Goal: Complete application form: Complete application form

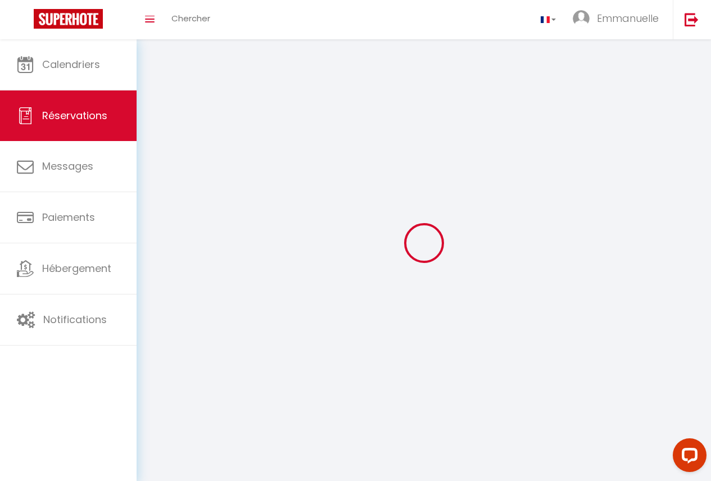
select select
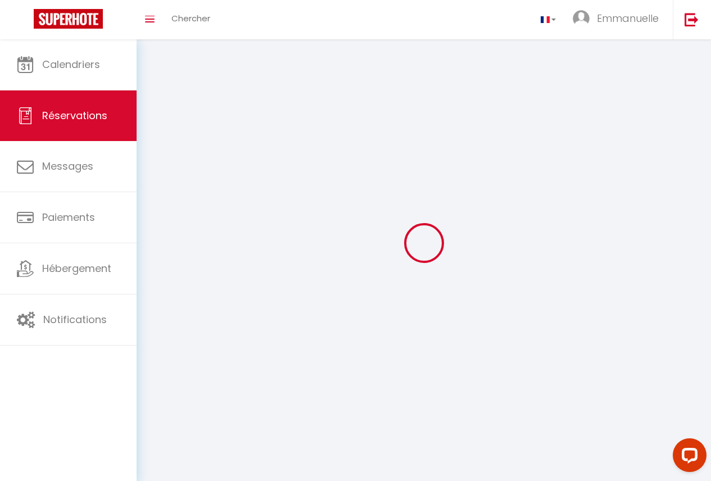
select select
checkbox input "false"
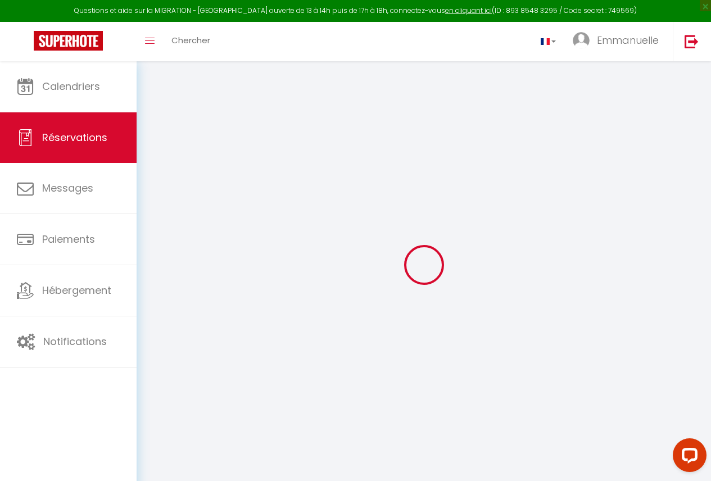
select select
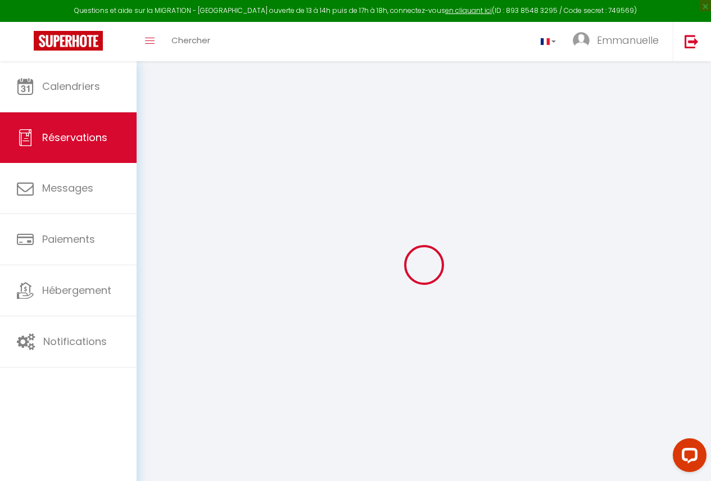
select select
checkbox input "false"
select select
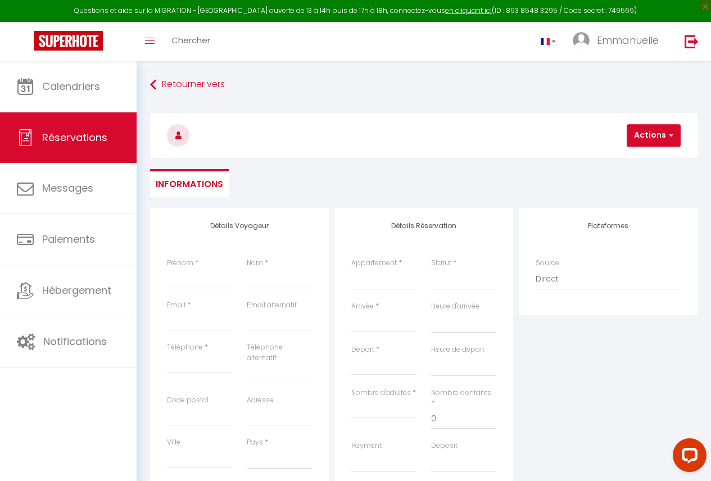
select select
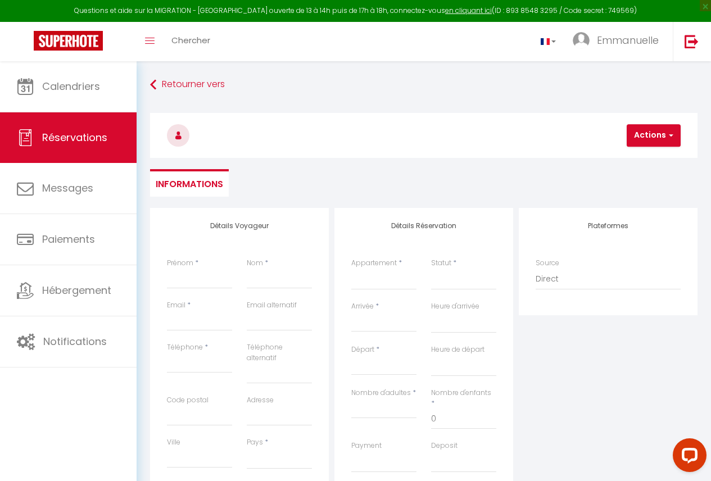
select select
checkbox input "false"
select select
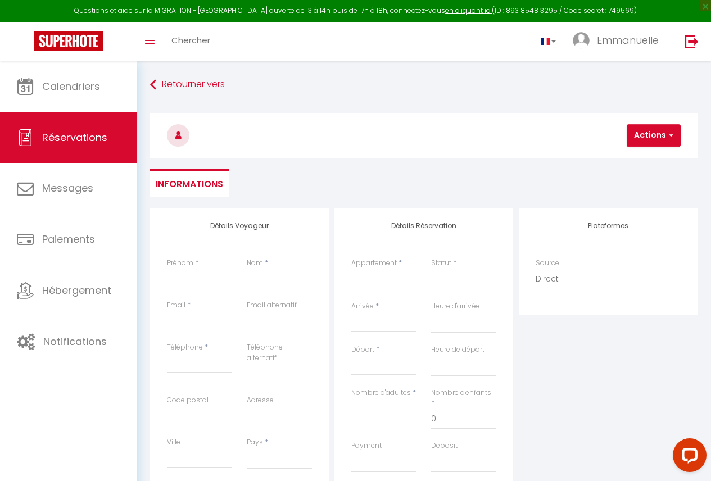
select select
checkbox input "false"
select select
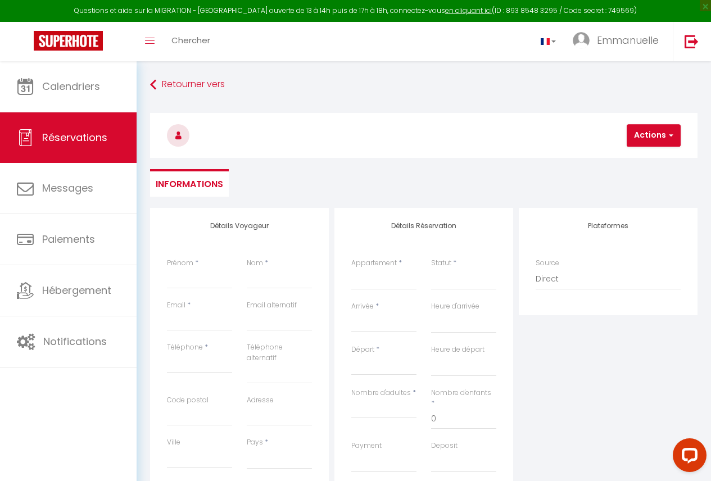
select select
click at [223, 276] on input "Prénom" at bounding box center [199, 279] width 65 height 20
type input "M"
select select
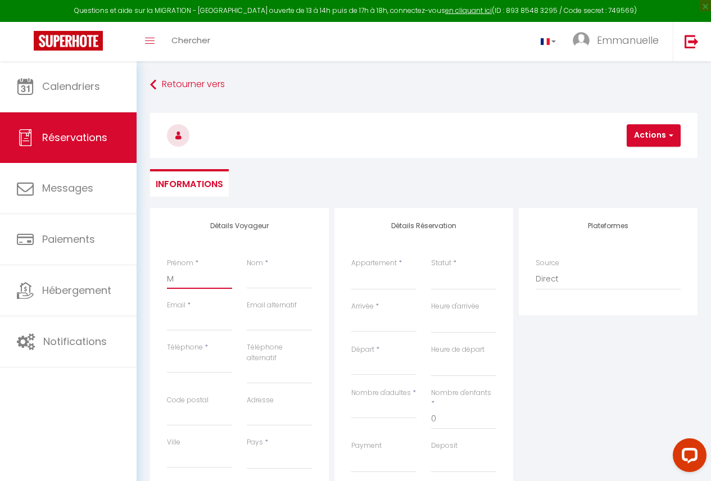
select select
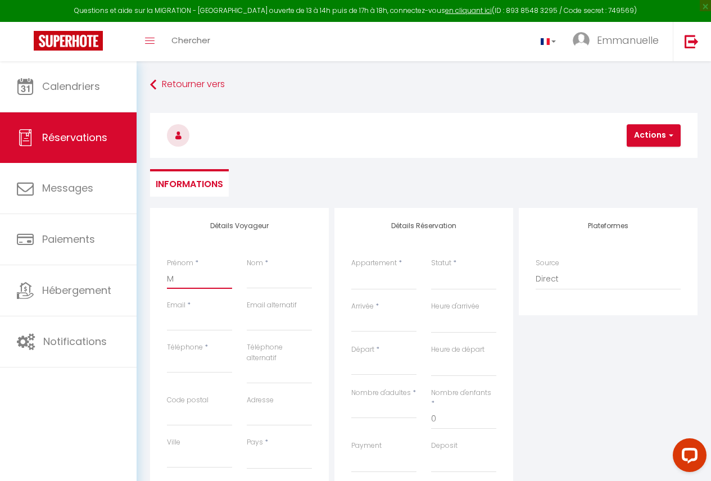
checkbox input "false"
type input "MO"
select select
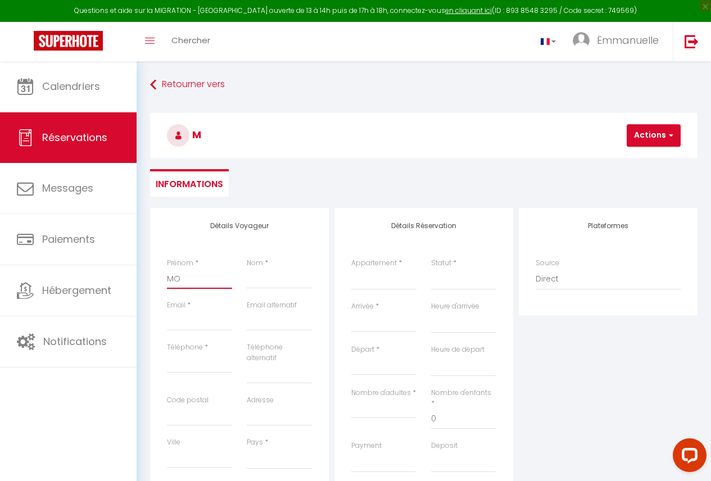
select select
checkbox input "false"
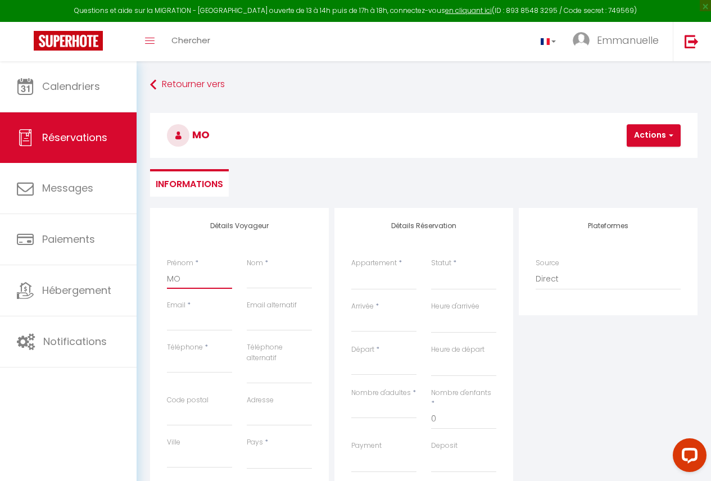
type input "MON"
select select
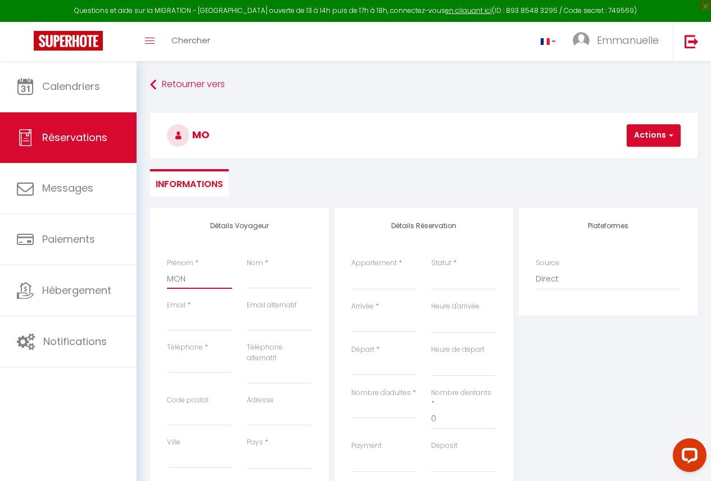
select select
checkbox input "false"
type input "MONS"
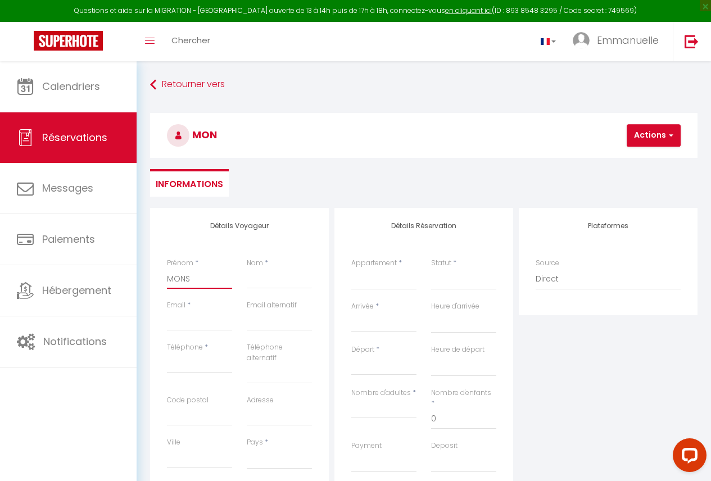
select select
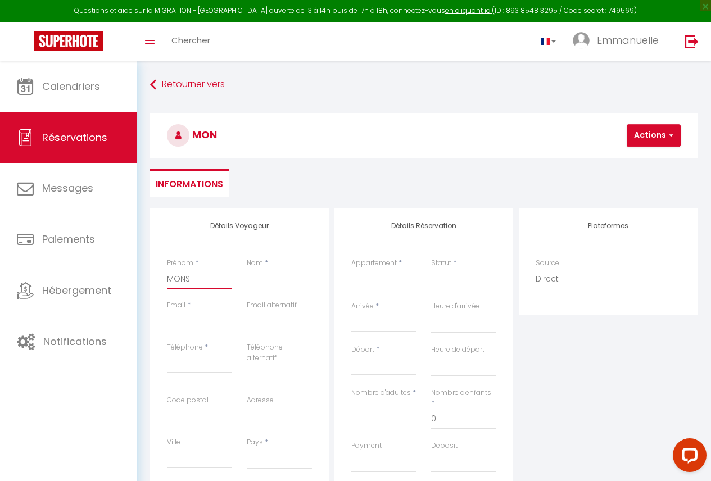
select select
checkbox input "false"
type input "MONSI"
select select
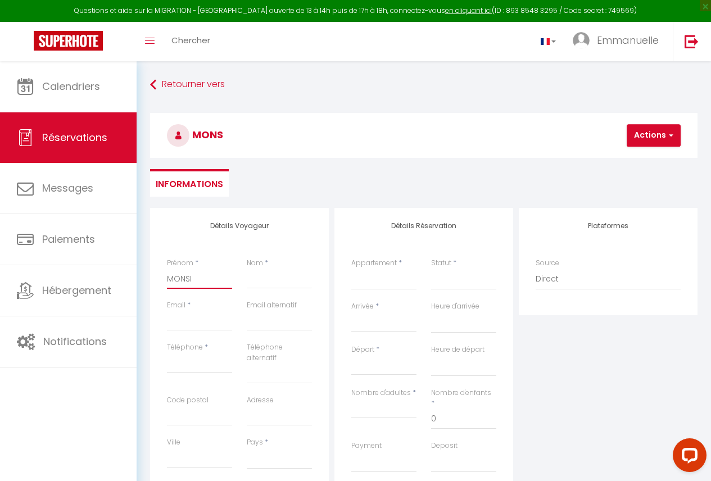
select select
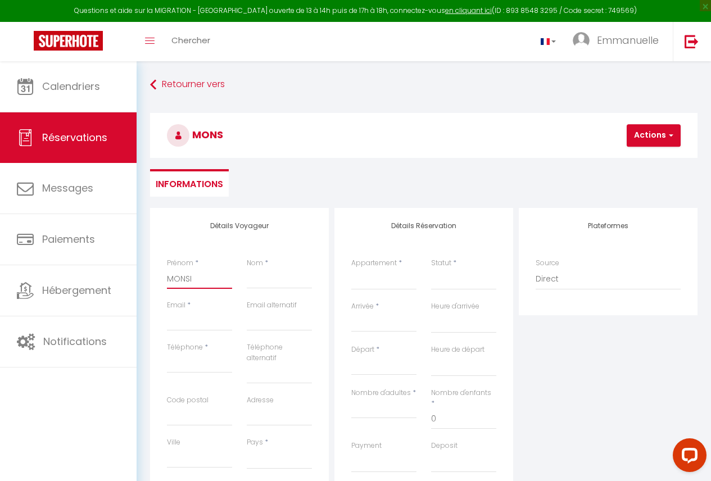
select select
checkbox input "false"
type input "MONSIU"
select select
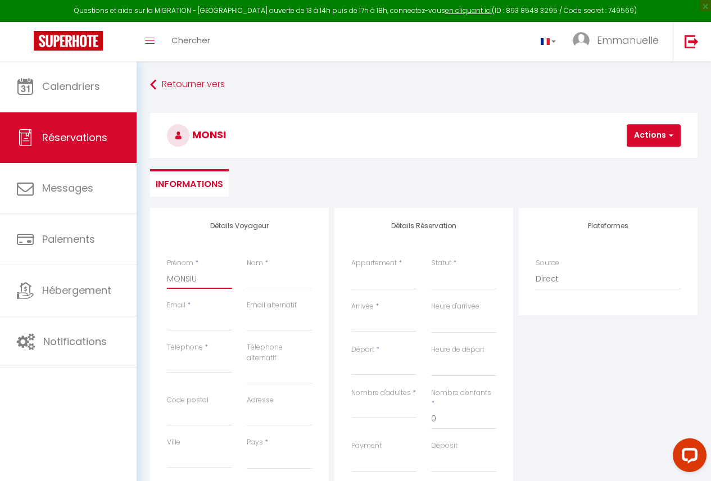
select select
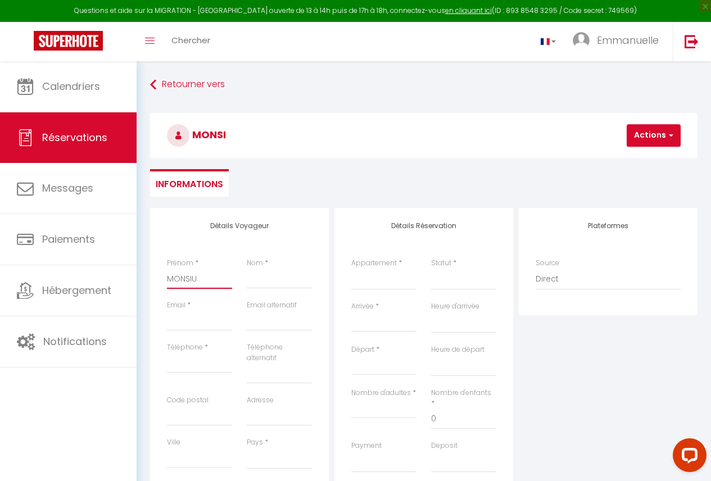
checkbox input "false"
type input "MONSIUR"
select select
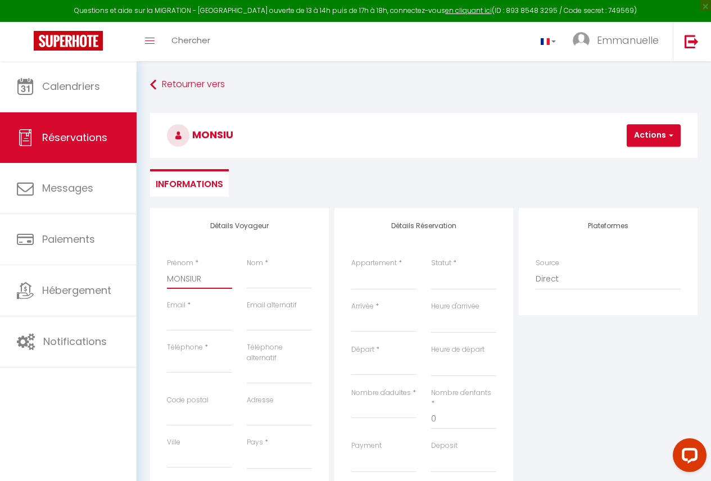
select select
checkbox input "false"
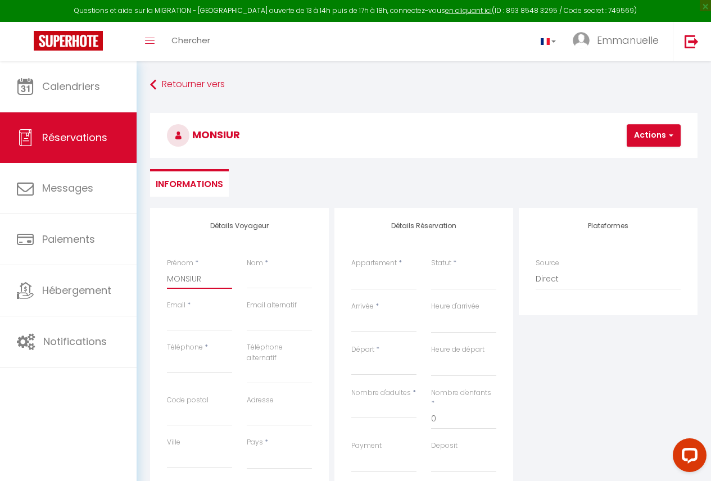
type input "MONSIU"
select select
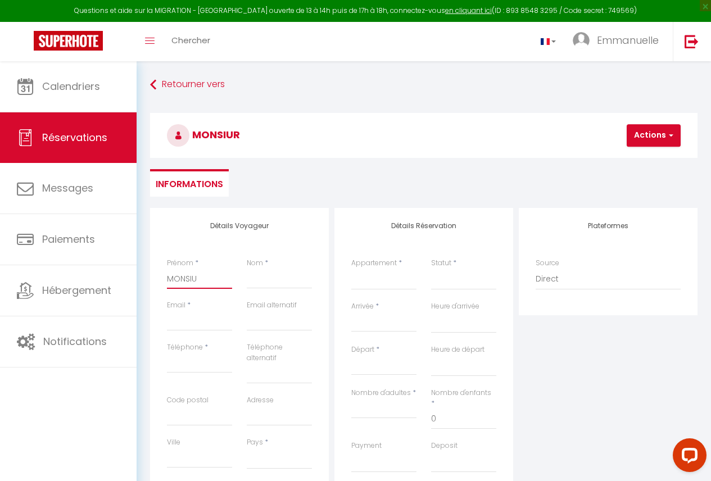
select select
checkbox input "false"
type input "MONSI"
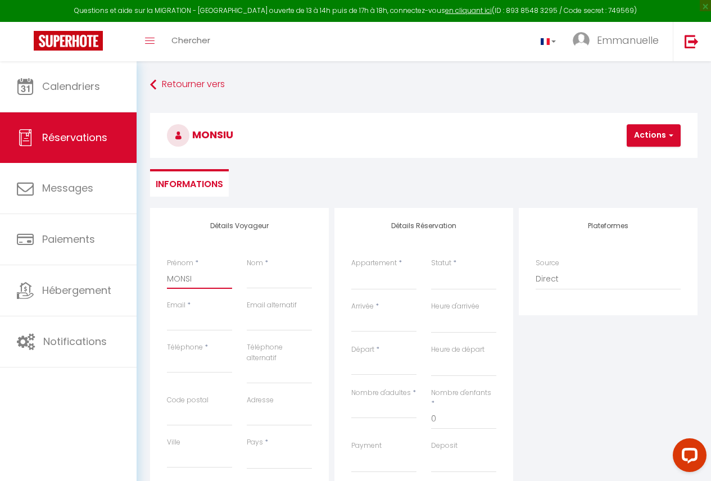
select select
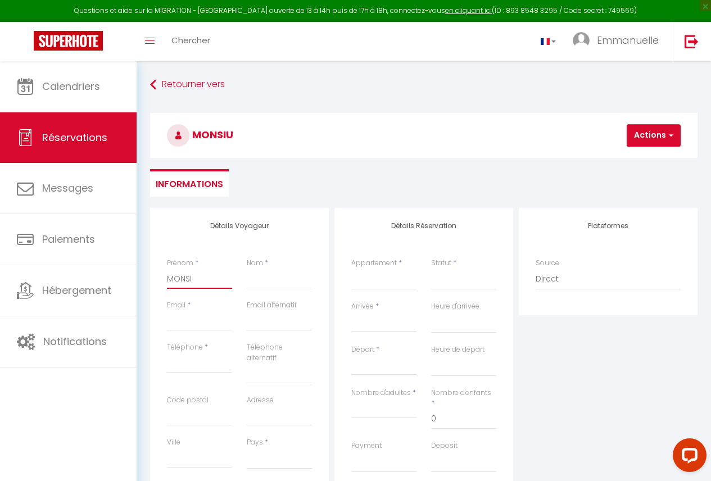
select select
checkbox input "false"
type input "MONS"
select select
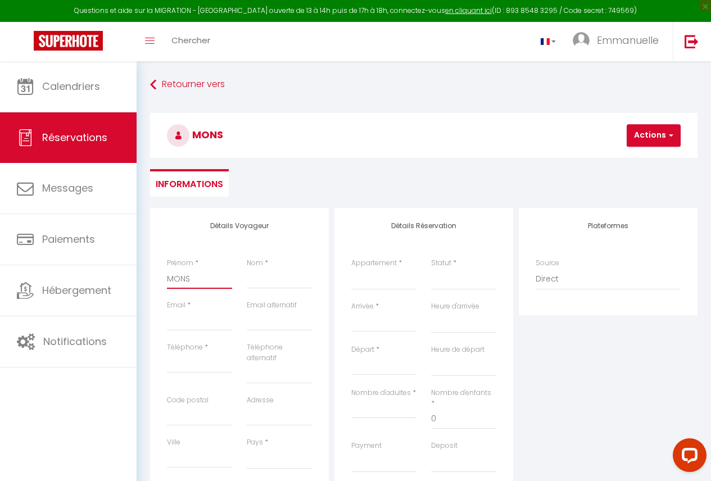
select select
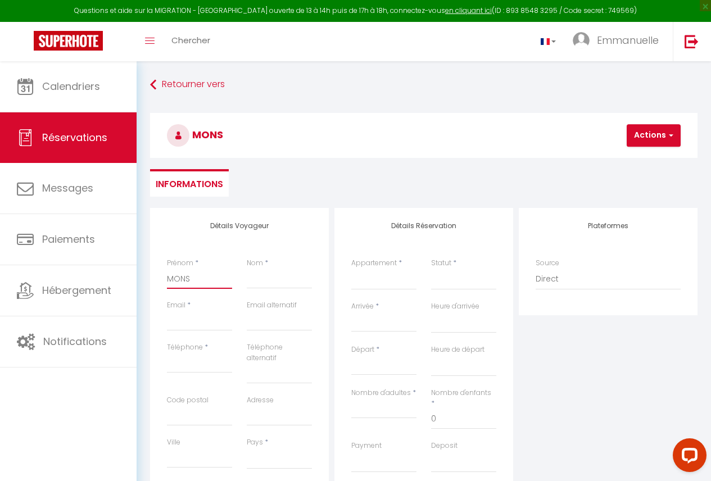
select select
checkbox input "false"
type input "MON"
select select
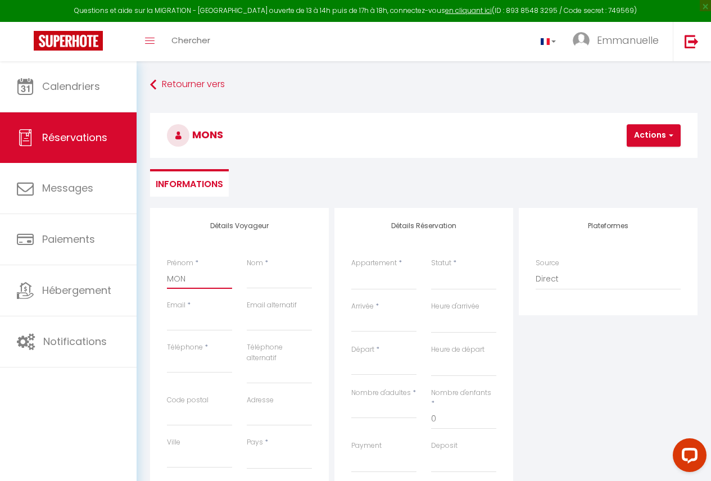
select select
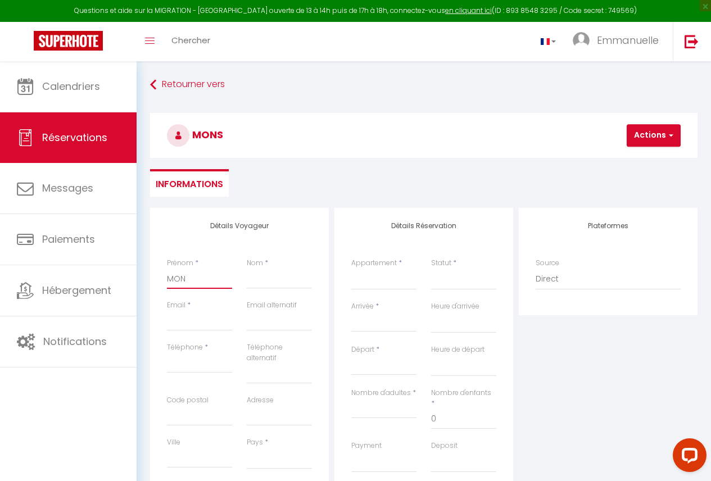
checkbox input "false"
type input "MO"
select select
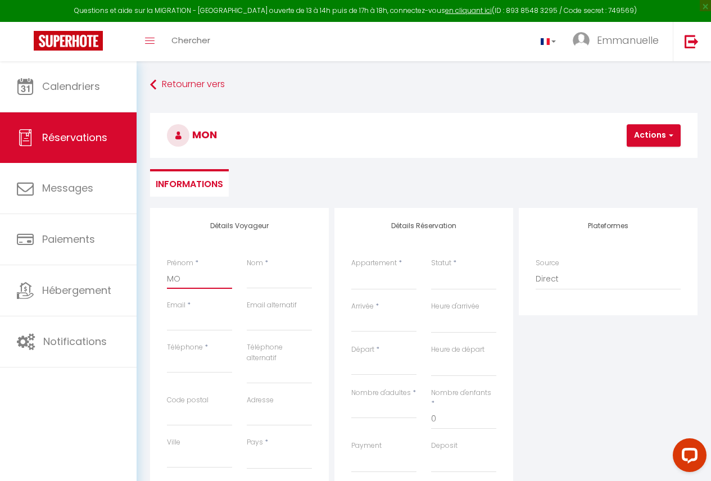
select select
checkbox input "false"
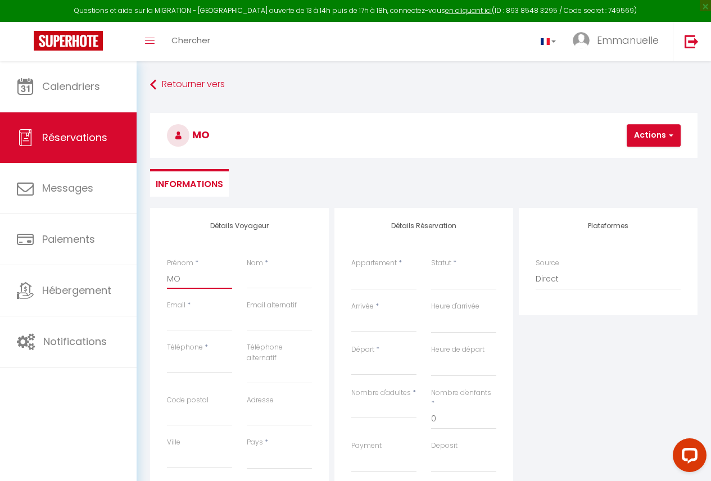
type input "M"
select select
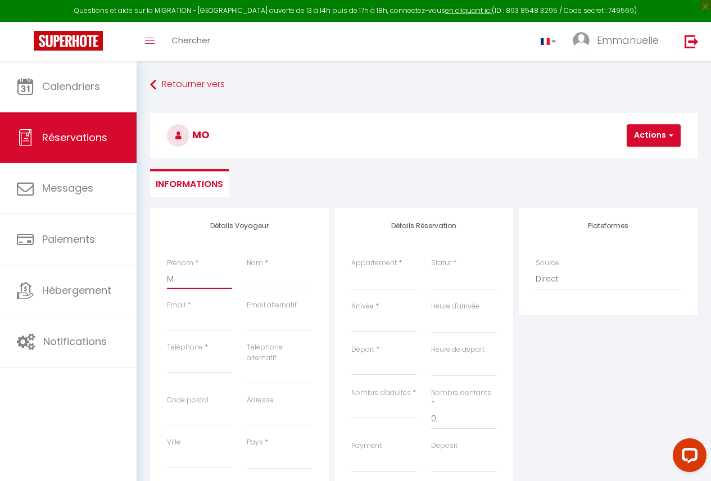
select select
checkbox input "false"
type input "Mo"
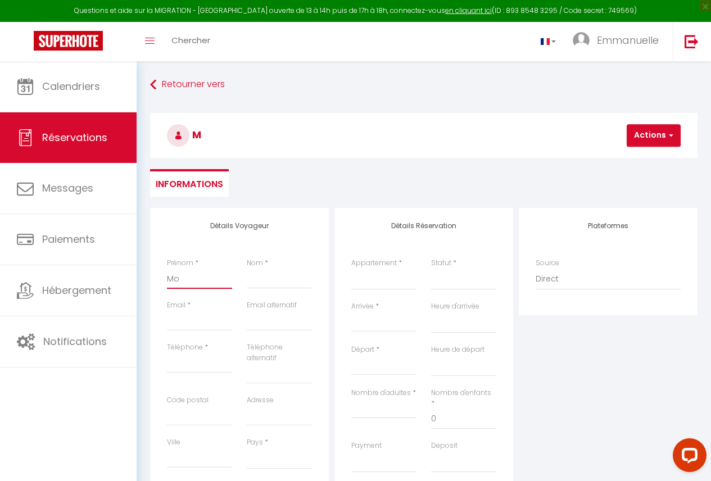
select select
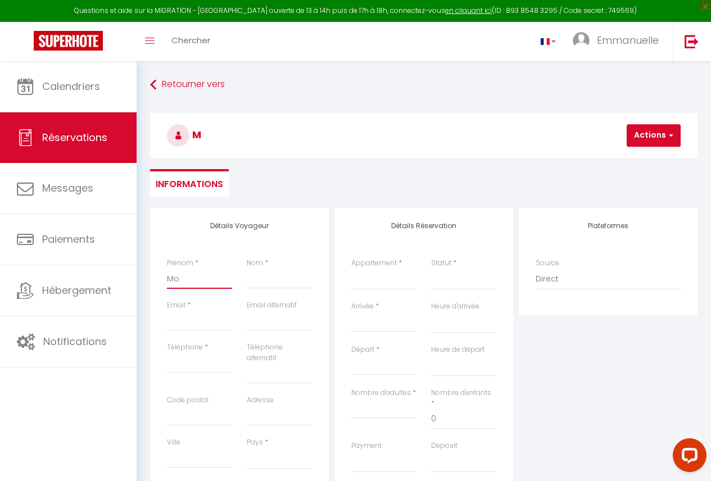
select select
checkbox input "false"
type input "Mon"
select select
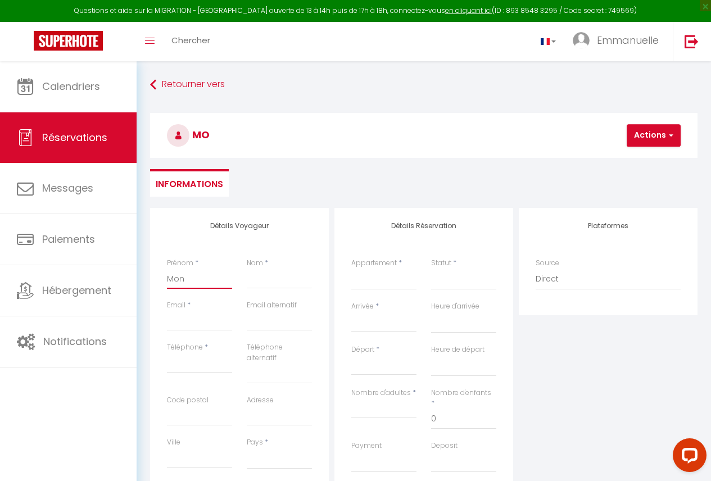
select select
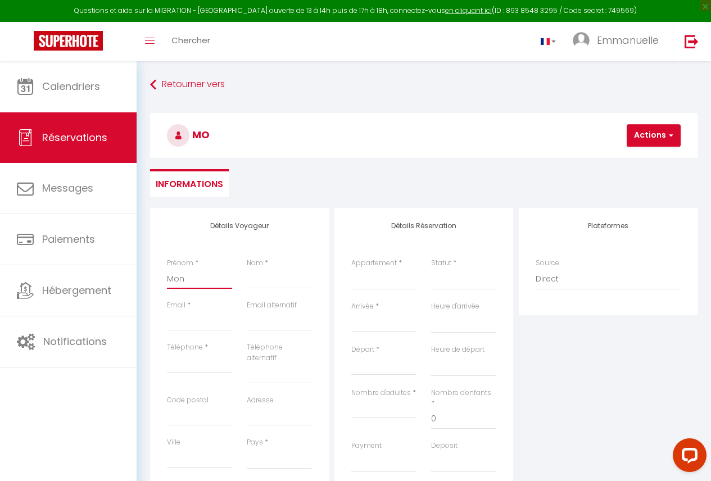
select select
checkbox input "false"
type input "Mons"
select select
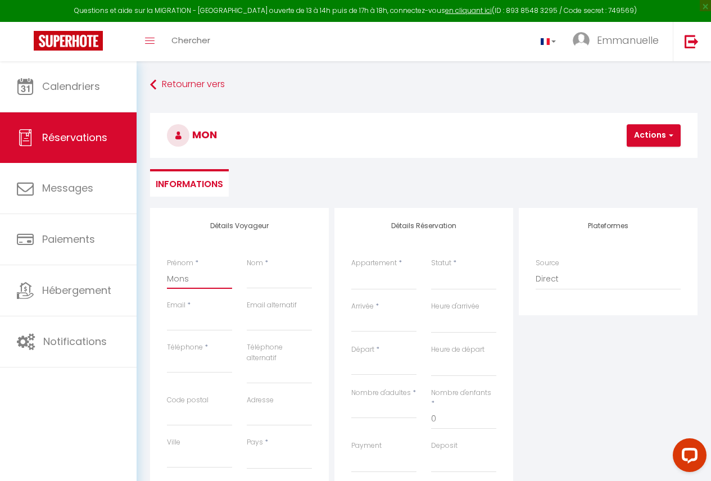
select select
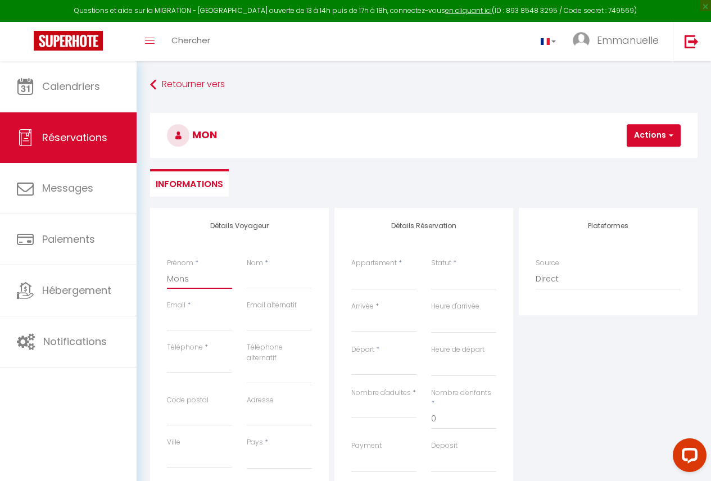
checkbox input "false"
type input "Monsi"
select select
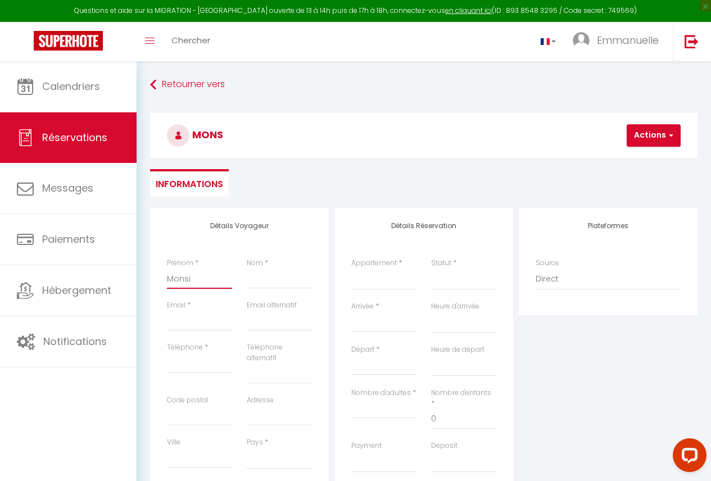
select select
checkbox input "false"
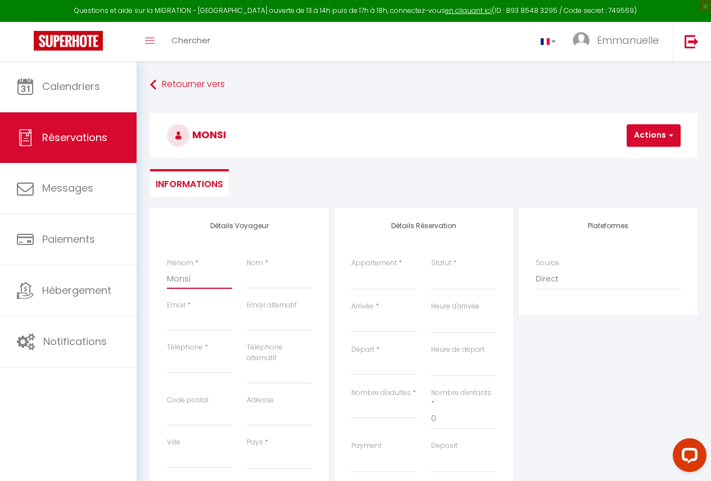
type input "Monsie"
select select
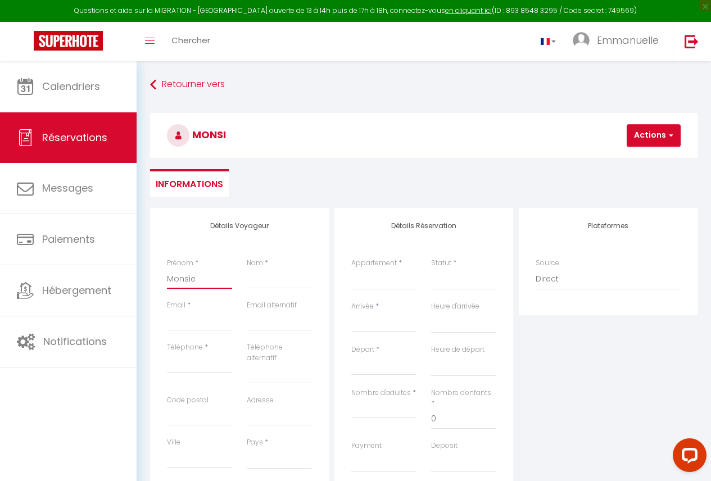
select select
checkbox input "false"
type input "Monsieu"
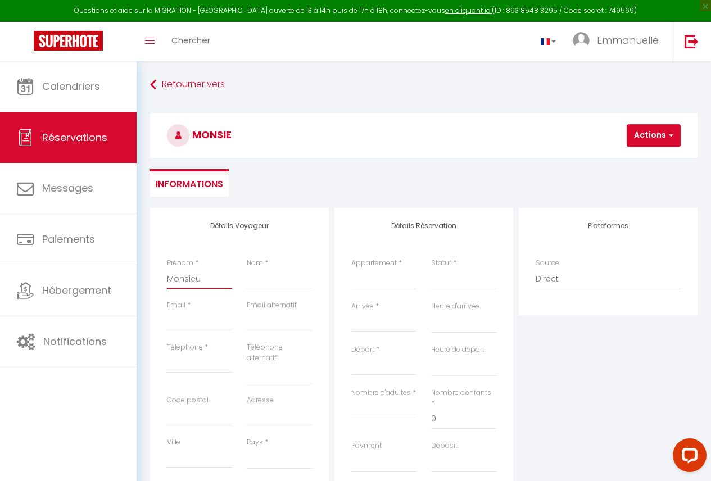
select select
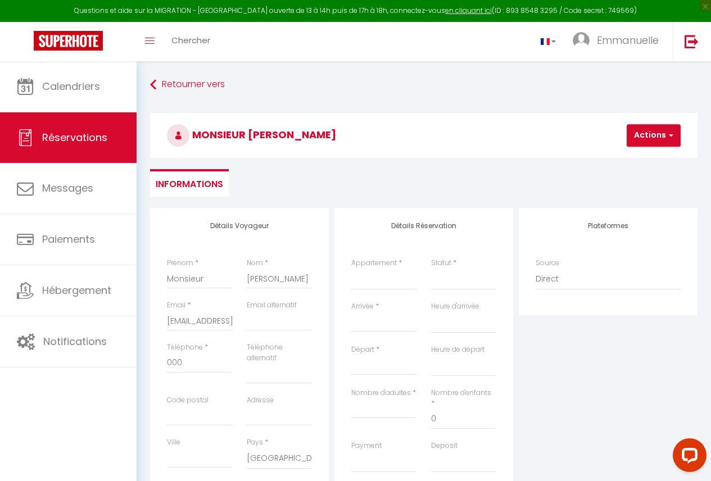
click at [416, 279] on div "Appartement * Bonapriso Appartement 2 chambres (201) Bonapriso Appartement 1 ch…" at bounding box center [384, 279] width 80 height 43
click at [406, 283] on select "Bonapriso Appartement 2 chambres (201) Bonapriso Appartement 1 chambre (202) Bo…" at bounding box center [383, 279] width 65 height 21
click at [351, 269] on select "Bonapriso Appartement 2 chambres (201) Bonapriso Appartement 1 chambre (202) Bo…" at bounding box center [383, 279] width 65 height 21
click at [464, 277] on select "Confirmé Non Confirmé [PERSON_NAME] par le voyageur No Show Request" at bounding box center [463, 279] width 65 height 21
click at [464, 271] on div "Statut * Confirmé Non Confirmé Annulé Annulé par le voyageur No Show Request" at bounding box center [463, 274] width 65 height 32
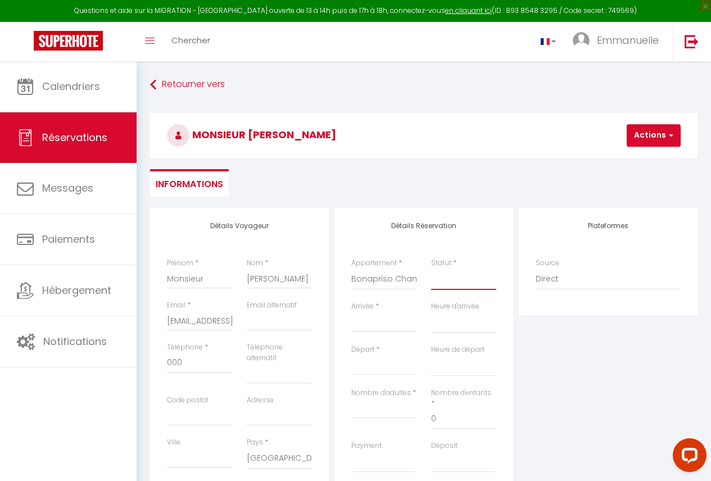
click at [464, 285] on select "Confirmé Non Confirmé [PERSON_NAME] par le voyageur No Show Request" at bounding box center [463, 279] width 65 height 21
click at [431, 269] on select "Confirmé Non Confirmé [PERSON_NAME] par le voyageur No Show Request" at bounding box center [463, 279] width 65 height 21
click at [398, 320] on input "Arrivée" at bounding box center [383, 323] width 65 height 15
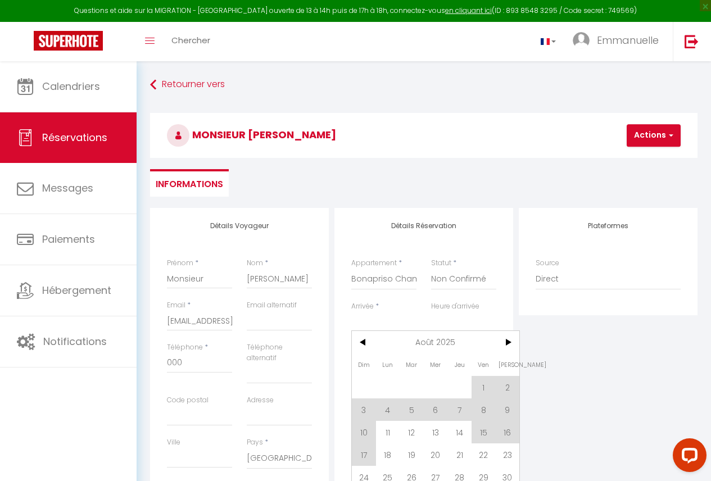
drag, startPoint x: 391, startPoint y: 434, endPoint x: 384, endPoint y: 373, distance: 61.6
click at [390, 434] on span "11" at bounding box center [388, 432] width 24 height 22
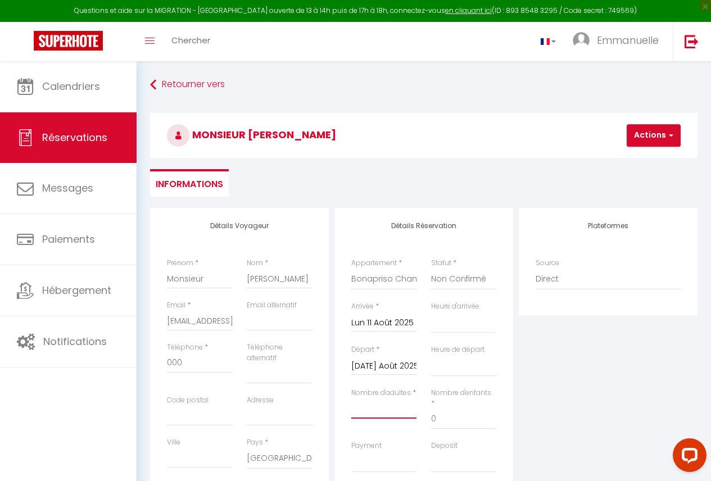
click at [398, 410] on input "Nombre d'adultes" at bounding box center [383, 408] width 65 height 20
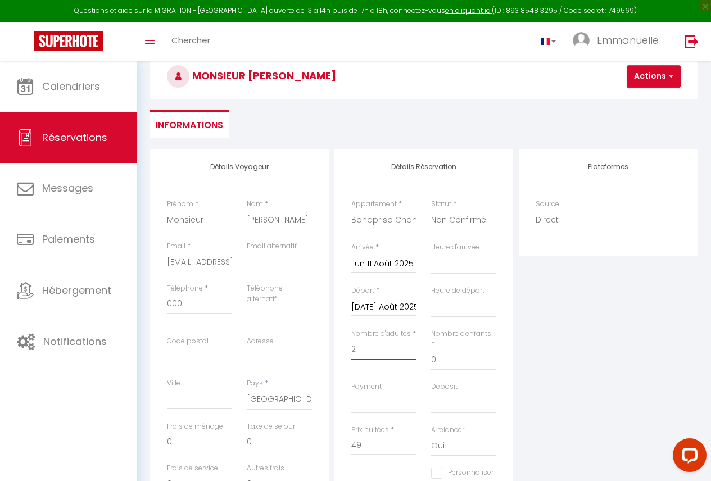
scroll to position [72, 0]
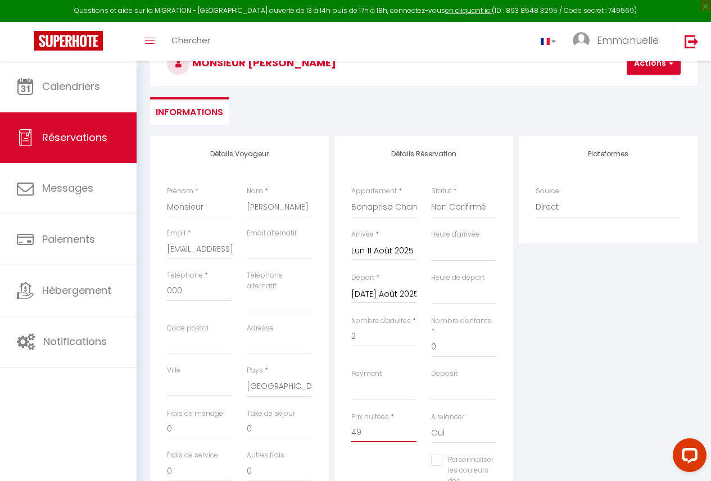
click at [393, 425] on input "49" at bounding box center [383, 432] width 65 height 20
click at [659, 71] on button "Actions" at bounding box center [654, 63] width 54 height 22
click at [656, 89] on link "Enregistrer" at bounding box center [663, 88] width 89 height 15
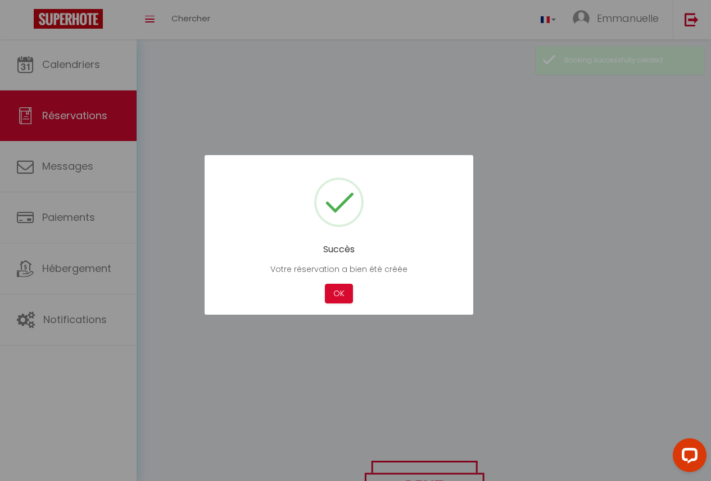
scroll to position [0, 0]
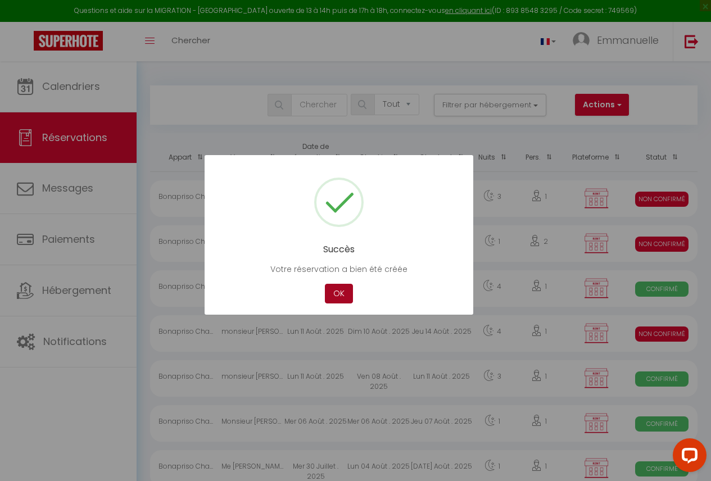
click at [344, 290] on button "OK" at bounding box center [339, 294] width 28 height 20
